Goal: Book appointment/travel/reservation

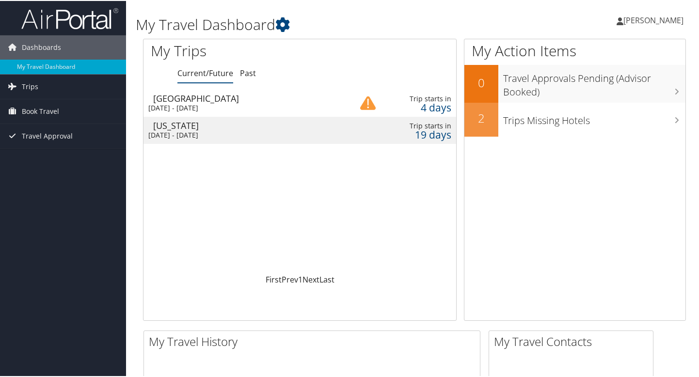
click at [244, 105] on div "Mon 6 Oct 2025 - Fri 10 Oct 2025" at bounding box center [243, 107] width 190 height 9
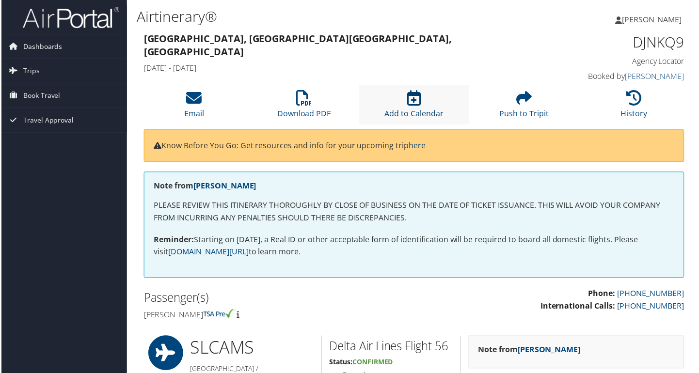
click at [411, 101] on icon at bounding box center [415, 99] width 14 height 16
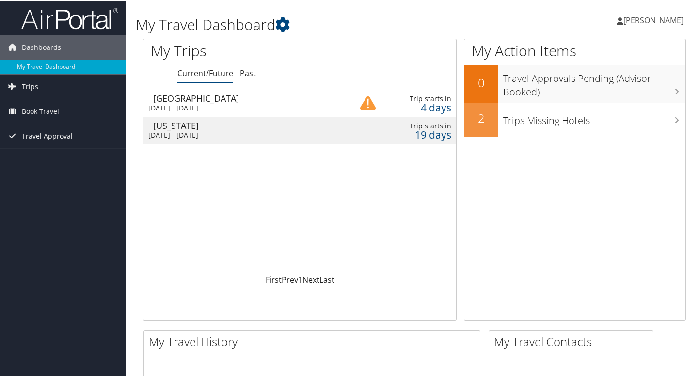
click at [180, 103] on div "[DATE] - [DATE]" at bounding box center [243, 107] width 190 height 9
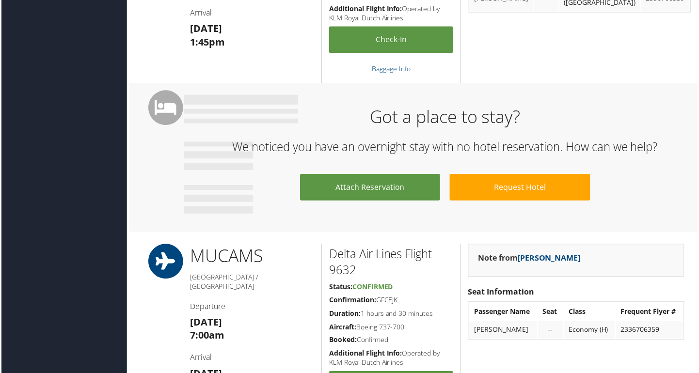
scroll to position [566, 0]
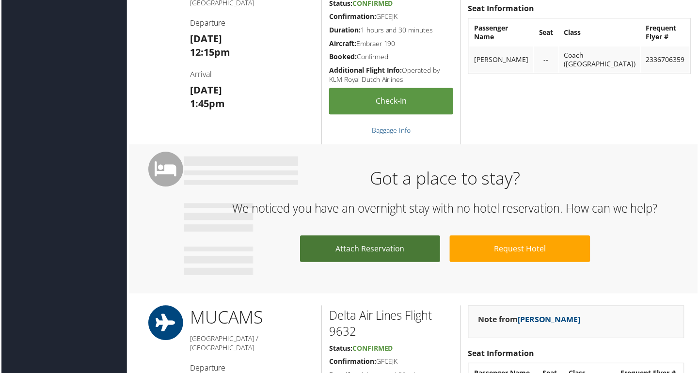
click at [383, 256] on link "Attach Reservation" at bounding box center [370, 249] width 141 height 27
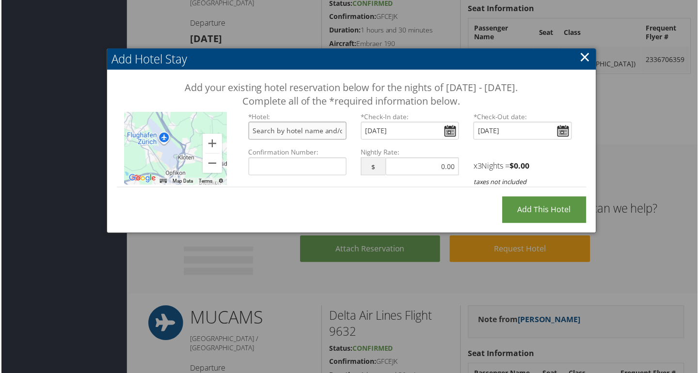
click at [303, 135] on input "text" at bounding box center [297, 131] width 98 height 18
click at [302, 134] on input "text" at bounding box center [297, 131] width 98 height 18
type input "Hilton Munich Airport, Terminalstraße Mitte, München-Flughafen, Germany"
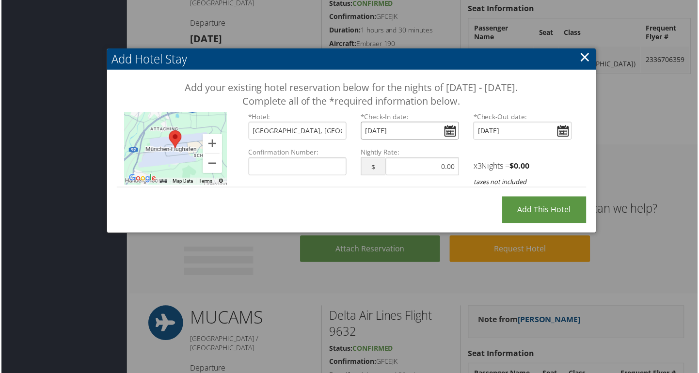
click at [449, 131] on input "Tue Oct 07, 2025" at bounding box center [410, 131] width 98 height 18
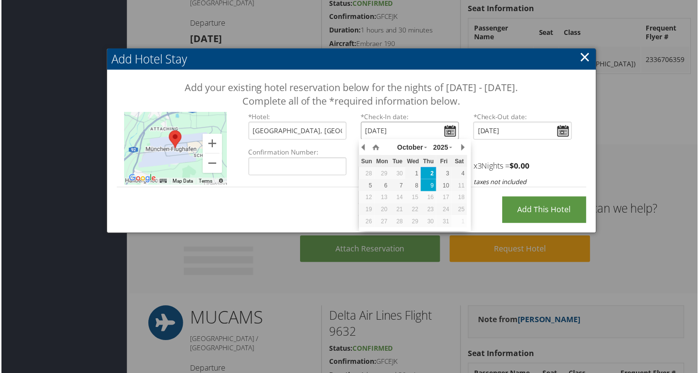
click at [433, 185] on div "9" at bounding box center [429, 186] width 16 height 9
type input "Thu, Oct 09, 2025"
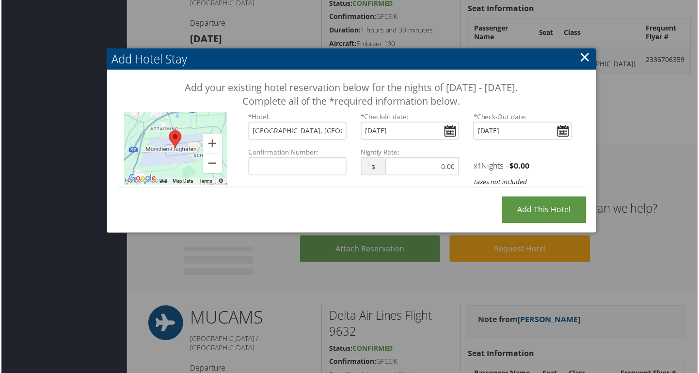
click at [584, 57] on link "×" at bounding box center [586, 56] width 11 height 19
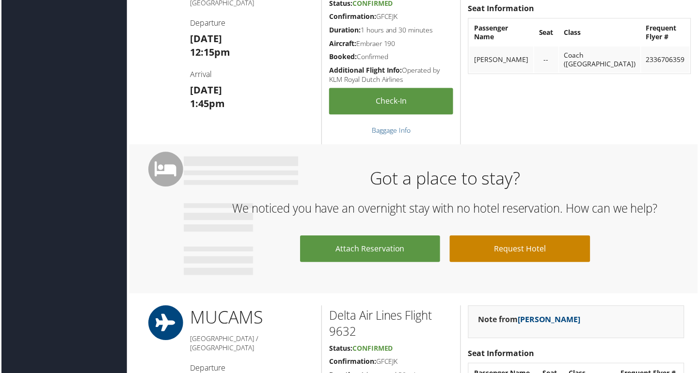
click at [503, 248] on link "Request Hotel" at bounding box center [520, 249] width 141 height 27
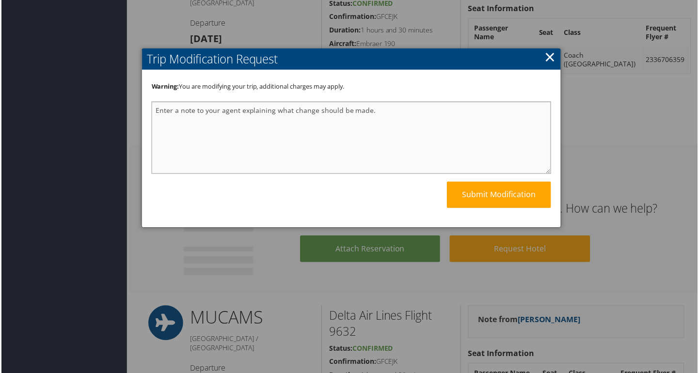
click at [295, 110] on textarea at bounding box center [351, 138] width 401 height 73
click at [252, 111] on textarea "Please add a hotel night at the Hilton Airport" at bounding box center [351, 138] width 401 height 73
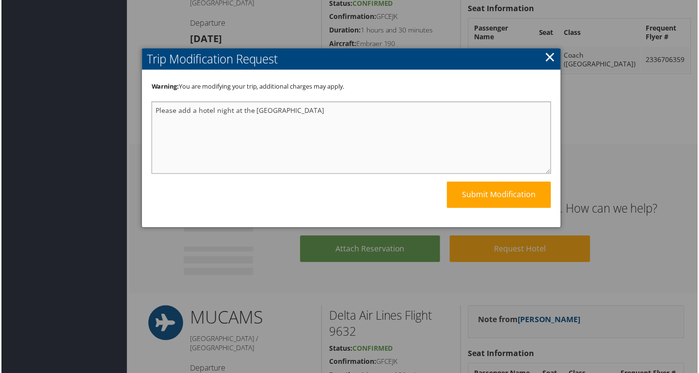
click at [332, 115] on textarea "Please add a hotel night at the Munich Hilton Airport" at bounding box center [351, 138] width 401 height 73
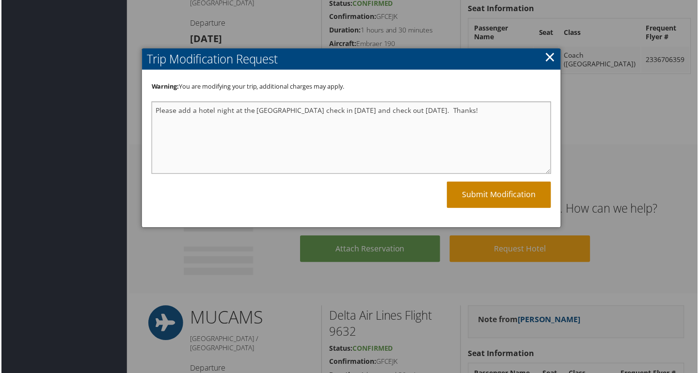
type textarea "Please add a hotel night at the Munich Hilton Airport Hotel check in Oct 9 and …"
click at [500, 193] on link "Submit Modification" at bounding box center [499, 195] width 105 height 27
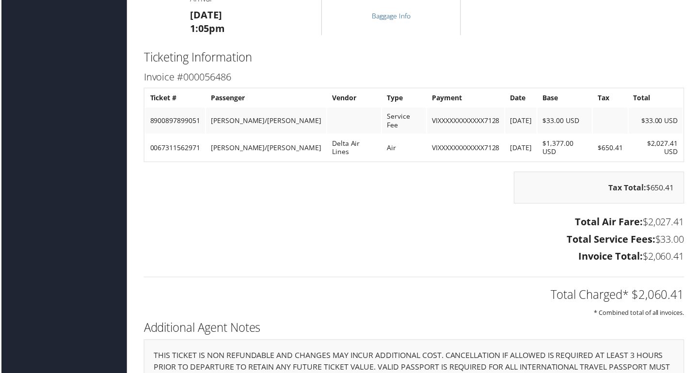
scroll to position [1382, 0]
